Goal: Information Seeking & Learning: Learn about a topic

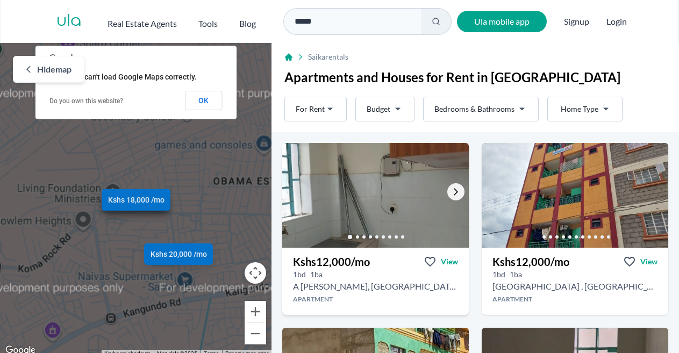
click at [451, 192] on icon "Go to the next property image" at bounding box center [455, 192] width 9 height 9
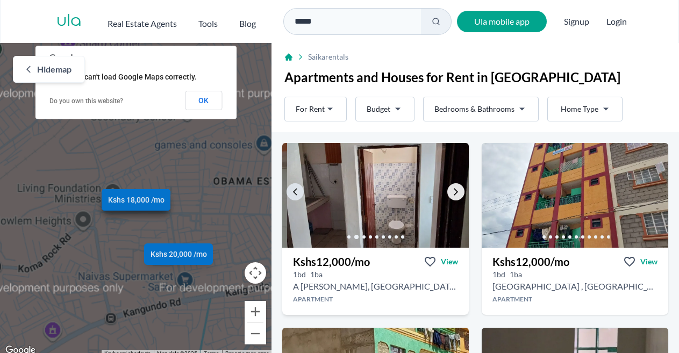
click at [451, 192] on icon "Go to the next property image" at bounding box center [455, 192] width 9 height 9
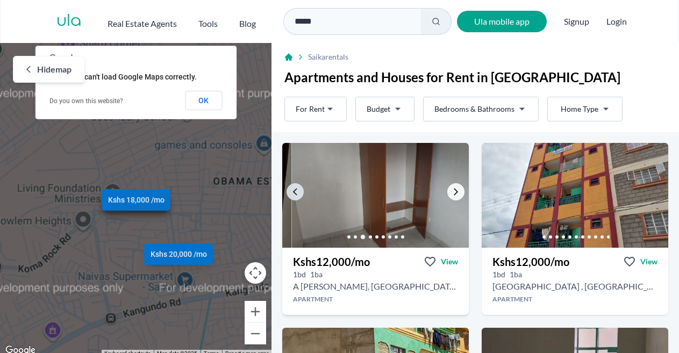
click at [451, 192] on icon "Go to the next property image" at bounding box center [455, 192] width 9 height 9
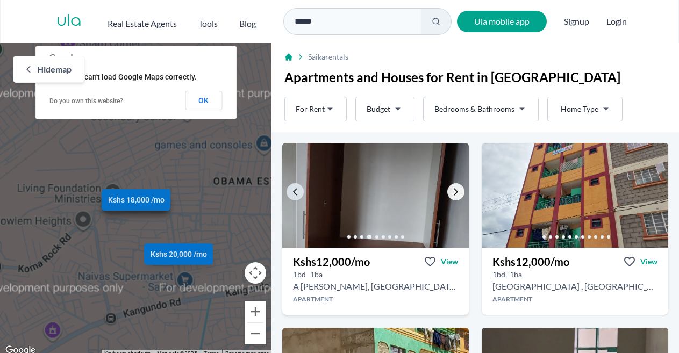
click at [451, 192] on icon "Go to the next property image" at bounding box center [455, 192] width 9 height 9
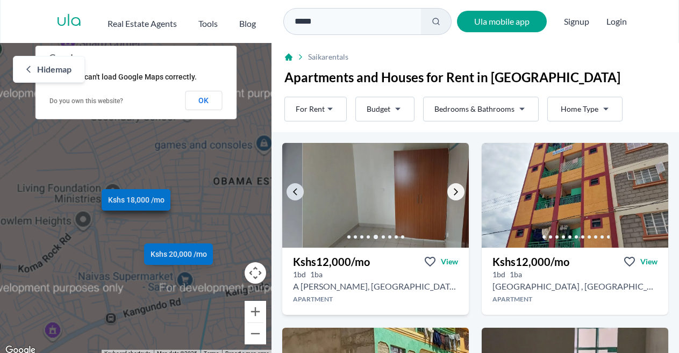
click at [451, 192] on icon "Go to the next property image" at bounding box center [455, 192] width 9 height 9
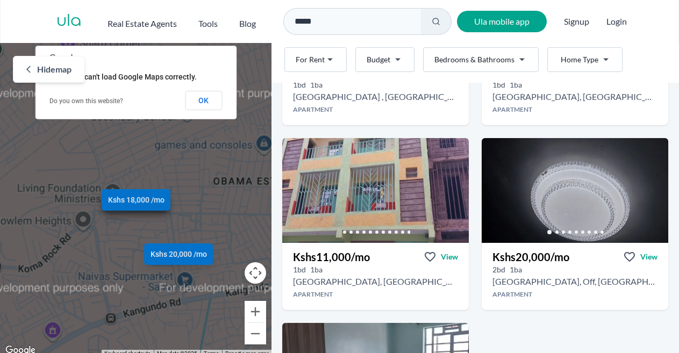
scroll to position [372, 0]
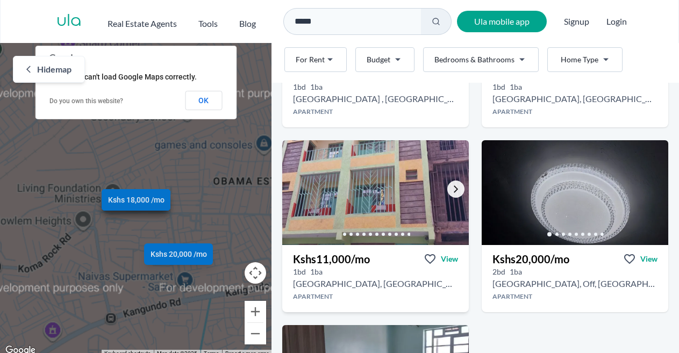
click at [452, 187] on icon "Go to the next property image" at bounding box center [455, 189] width 9 height 9
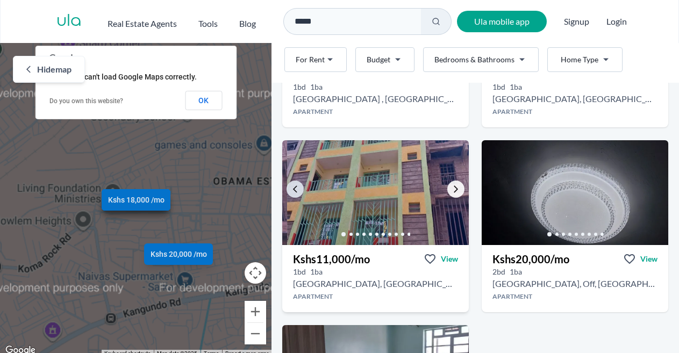
click at [452, 187] on icon "Go to the next property image" at bounding box center [455, 189] width 9 height 9
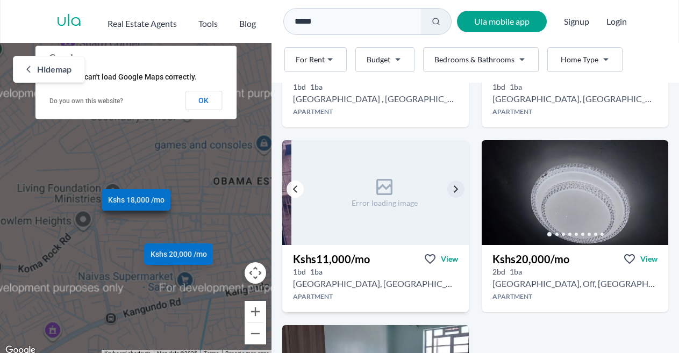
click at [293, 184] on link "Go to the previous property image" at bounding box center [294, 189] width 17 height 17
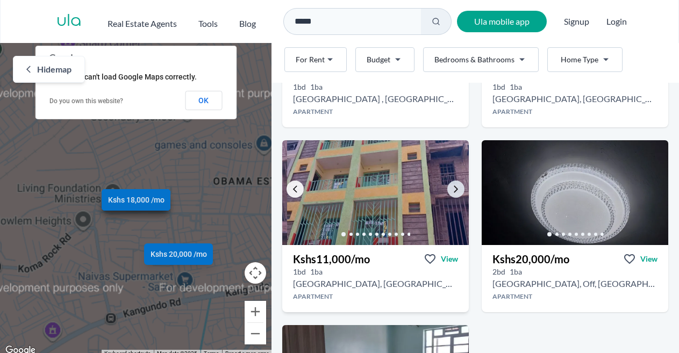
click at [293, 184] on link "Go to the previous property image" at bounding box center [294, 189] width 17 height 17
